Goal: Task Accomplishment & Management: Use online tool/utility

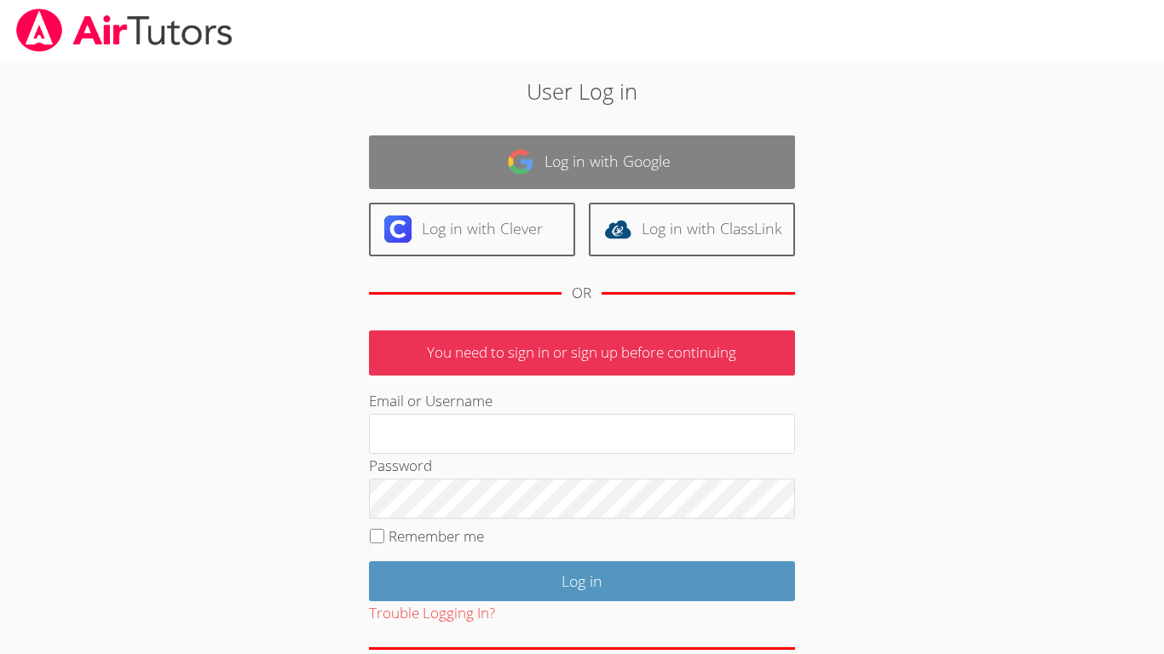
type input "Israel.Chavez-Ventura@d11.org"
click at [716, 160] on link "Log in with Google" at bounding box center [582, 162] width 426 height 54
click at [615, 156] on link "Log in with Google" at bounding box center [582, 162] width 426 height 54
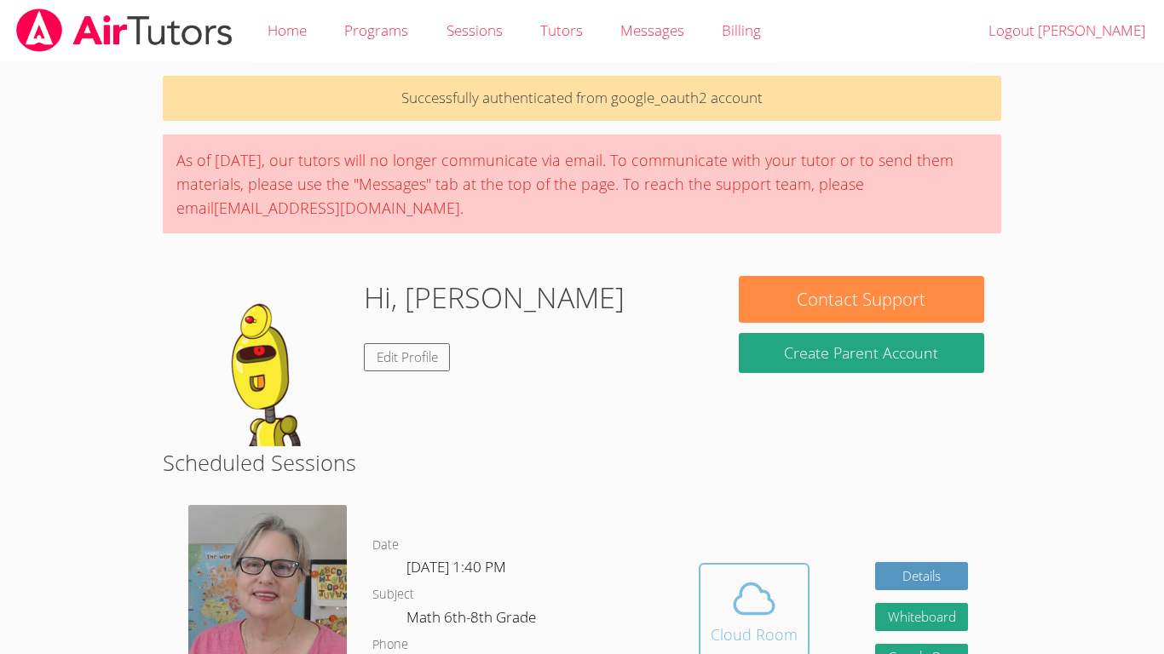
click at [752, 579] on icon at bounding box center [754, 599] width 48 height 48
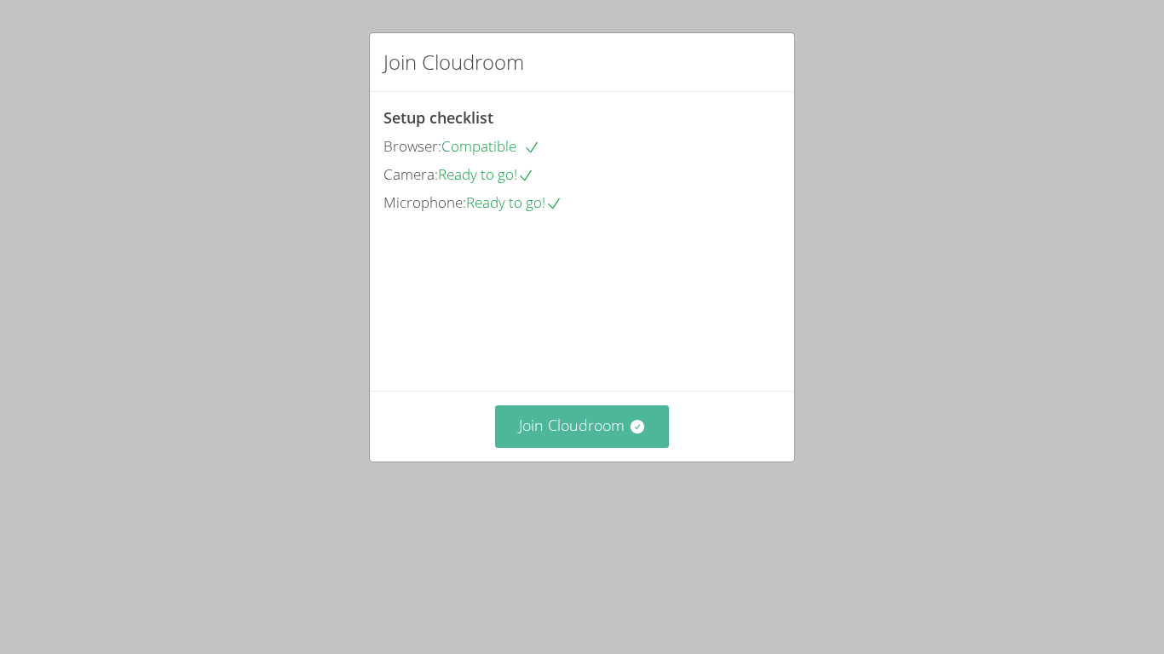
click at [595, 447] on button "Join Cloudroom" at bounding box center [582, 427] width 175 height 42
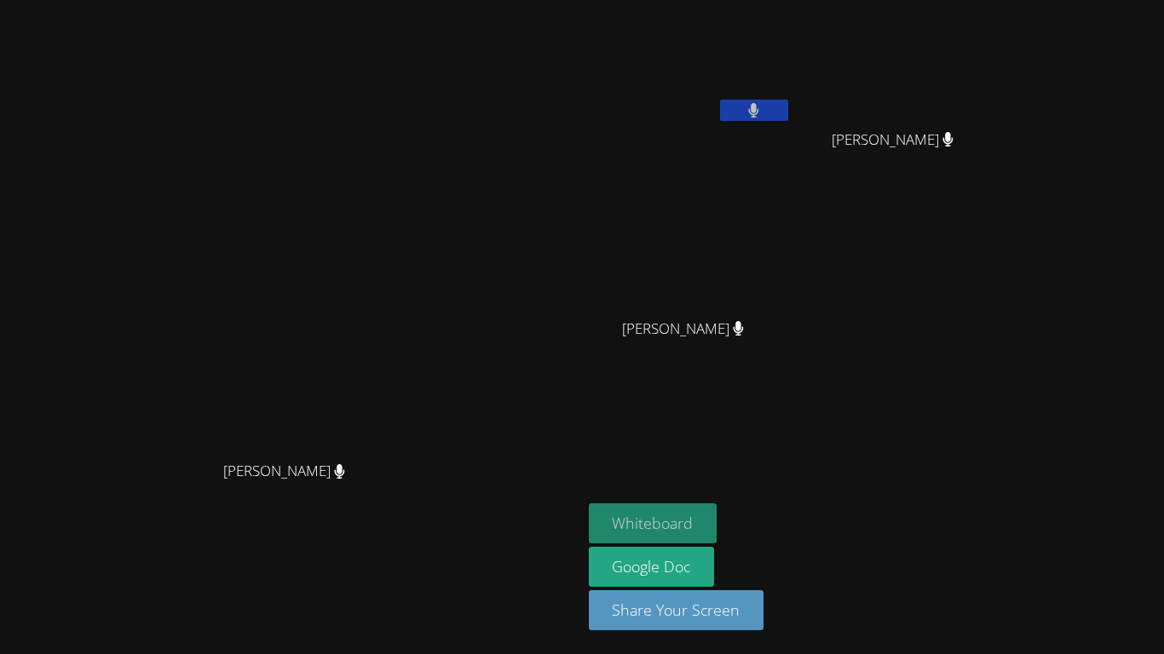
click at [717, 518] on button "Whiteboard" at bounding box center [653, 524] width 129 height 40
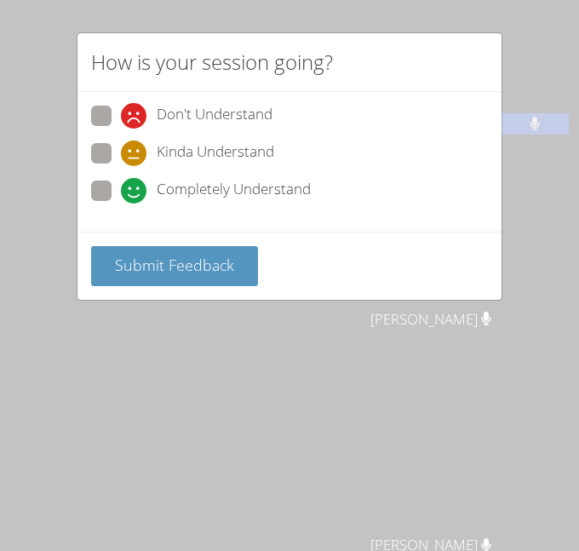
click at [195, 184] on span "Completely Understand" at bounding box center [234, 191] width 154 height 26
click at [135, 184] on input "Completely Understand" at bounding box center [128, 188] width 14 height 14
radio input "true"
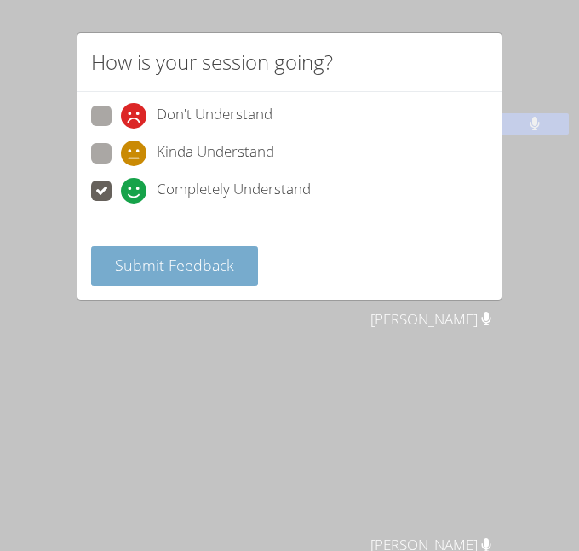
click at [184, 261] on span "Submit Feedback" at bounding box center [174, 265] width 119 height 20
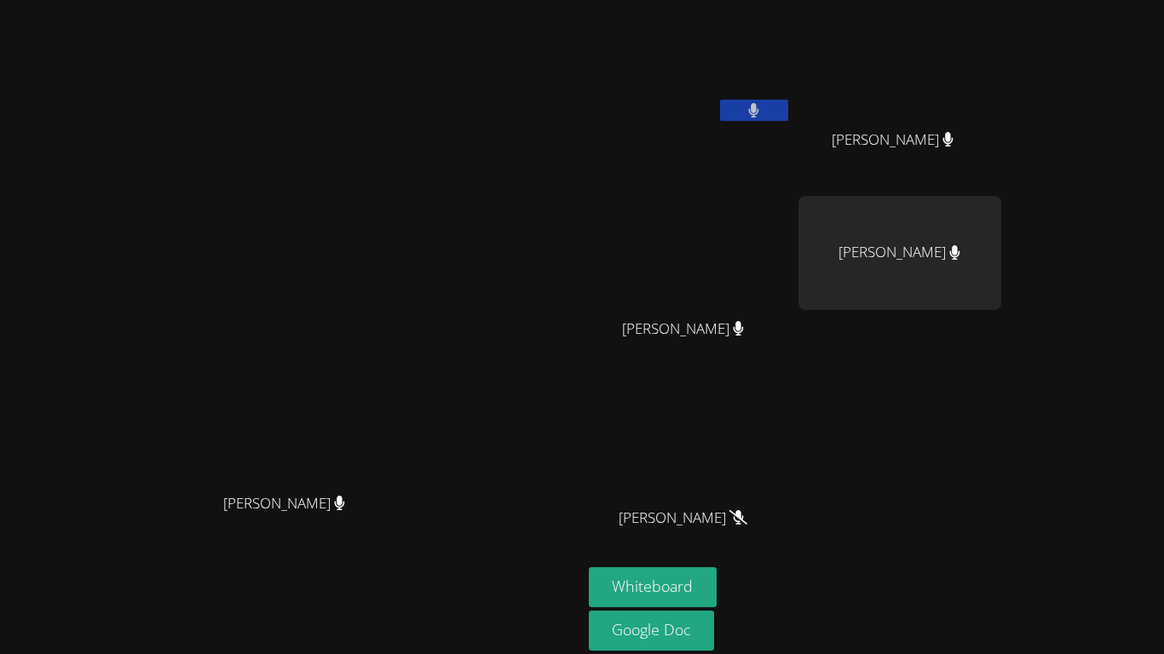
click at [788, 120] on button at bounding box center [754, 110] width 68 height 21
